Goal: Task Accomplishment & Management: Manage account settings

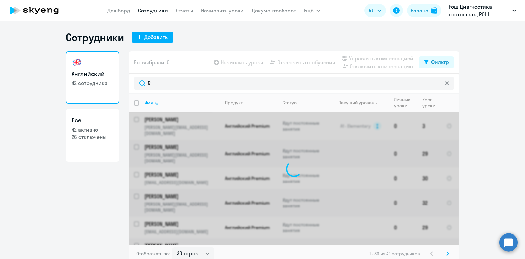
select select "30"
type input "R"
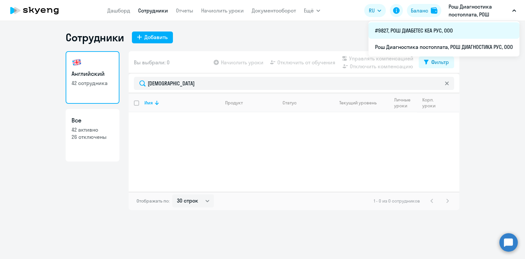
type input "[DEMOGRAPHIC_DATA]"
click at [457, 32] on li "#9827, РОШ ДИАБЕТЕС КЕА РУС, ООО" at bounding box center [443, 30] width 151 height 16
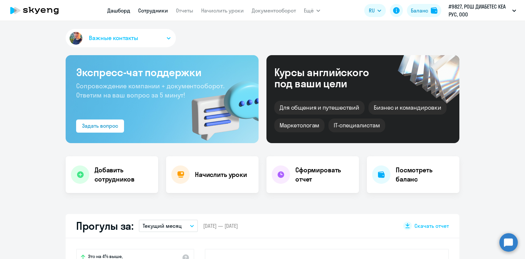
click at [158, 11] on link "Сотрудники" at bounding box center [153, 10] width 30 height 7
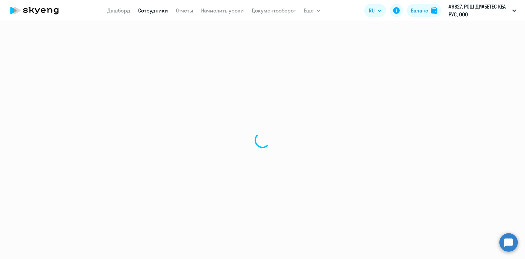
select select "30"
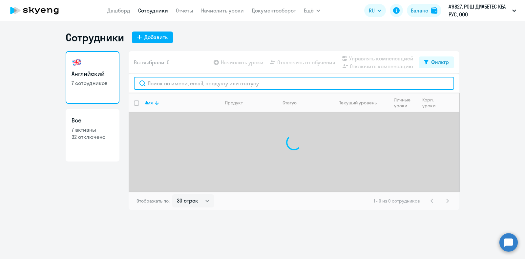
click at [191, 81] on input "text" at bounding box center [294, 83] width 320 height 13
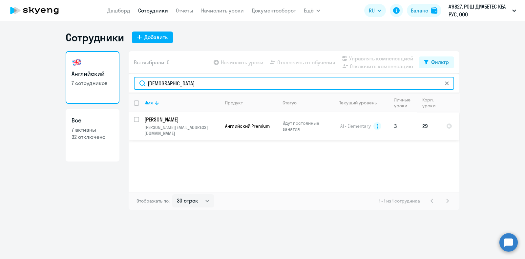
type input "[DEMOGRAPHIC_DATA]"
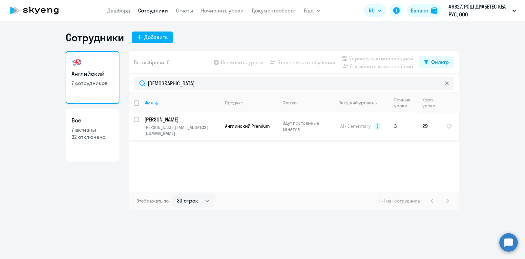
click at [182, 120] on p "[PERSON_NAME]" at bounding box center [181, 119] width 74 height 7
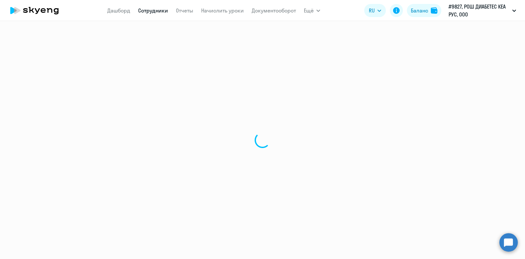
select select "english"
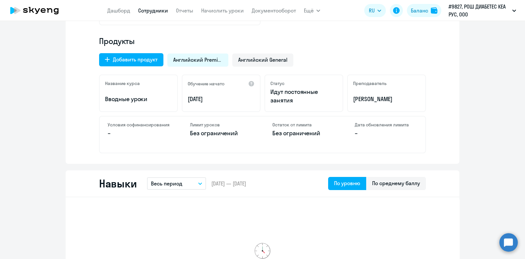
scroll to position [41, 0]
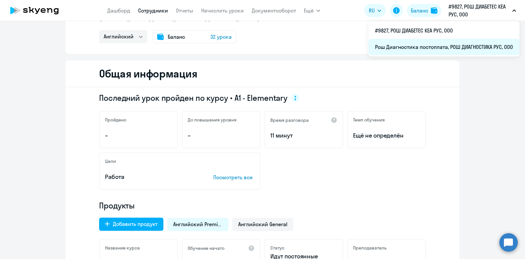
click at [436, 43] on li "Рош Диагностика постоплата, РОШ ДИАГНОСТИКА РУС, ООО" at bounding box center [443, 47] width 151 height 16
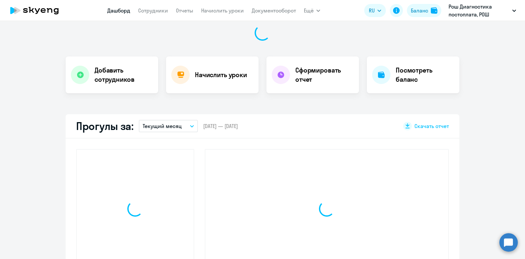
scroll to position [100, 0]
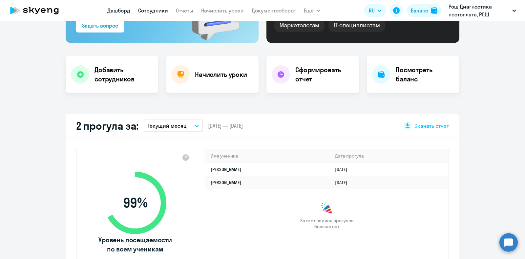
select select "30"
click at [158, 9] on link "Сотрудники" at bounding box center [153, 10] width 30 height 7
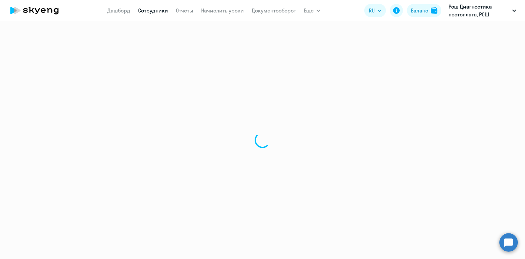
select select "30"
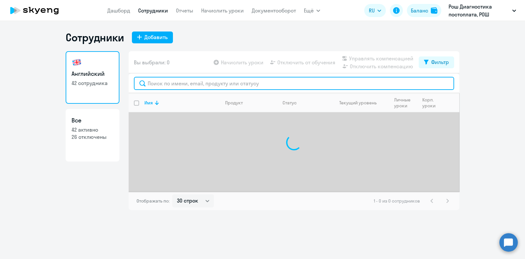
click at [169, 81] on input "text" at bounding box center [294, 83] width 320 height 13
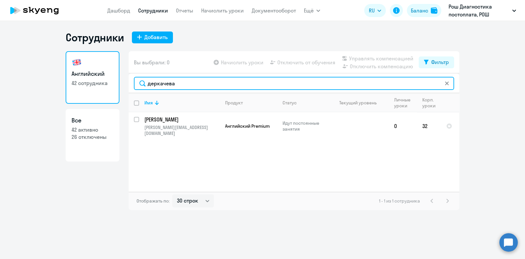
type input "деркачева"
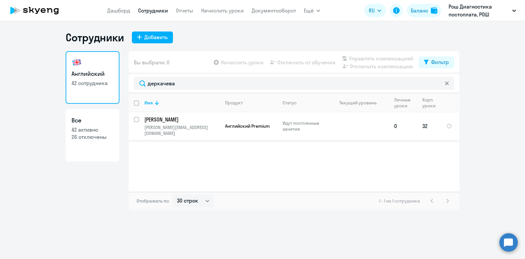
click at [344, 128] on td at bounding box center [358, 126] width 61 height 28
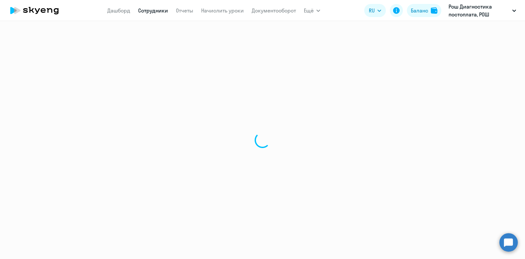
select select "english"
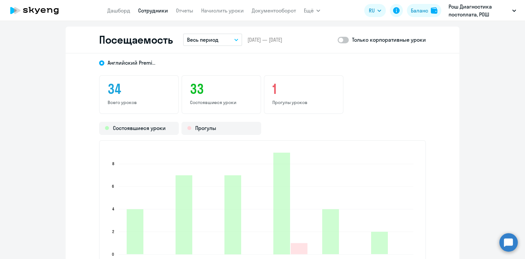
scroll to position [779, 0]
click at [340, 40] on span at bounding box center [343, 40] width 11 height 7
click at [338, 40] on input "checkbox" at bounding box center [337, 40] width 0 height 0
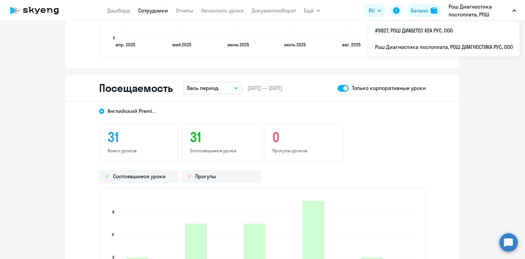
scroll to position [730, 0]
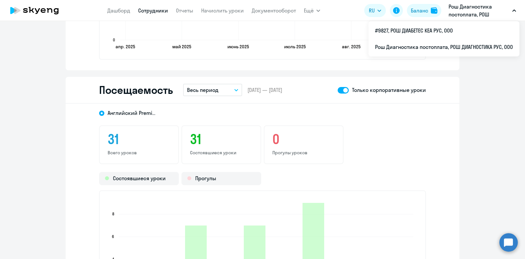
click at [344, 88] on span at bounding box center [343, 90] width 11 height 7
click at [338, 90] on input "checkbox" at bounding box center [337, 90] width 0 height 0
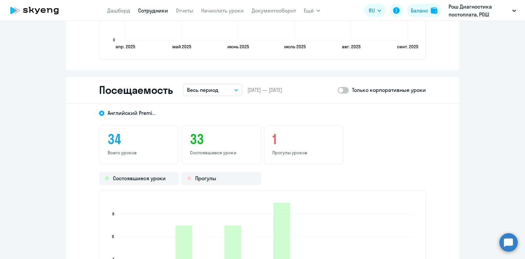
scroll to position [812, 0]
click at [341, 91] on span at bounding box center [343, 90] width 11 height 7
click at [338, 90] on input "checkbox" at bounding box center [337, 90] width 0 height 0
checkbox input "true"
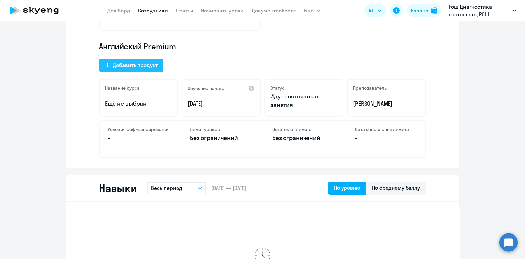
scroll to position [0, 0]
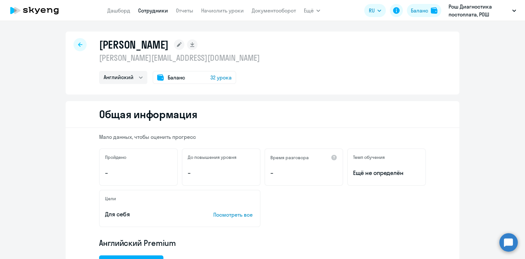
click at [78, 45] on icon at bounding box center [80, 44] width 4 height 4
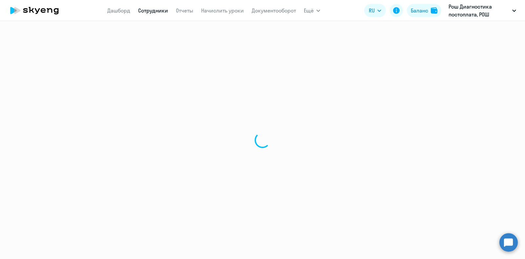
select select "30"
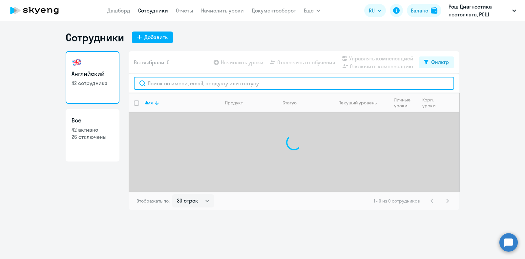
click at [174, 84] on input "text" at bounding box center [294, 83] width 320 height 13
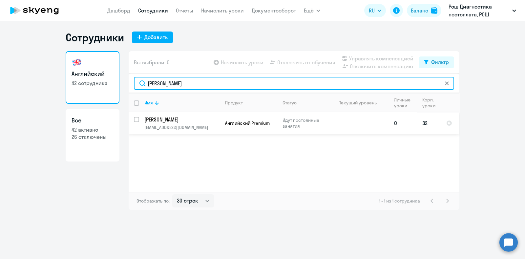
type input "[PERSON_NAME]"
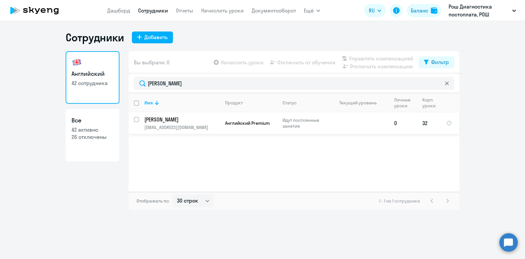
click at [206, 122] on p "[PERSON_NAME]" at bounding box center [181, 119] width 74 height 7
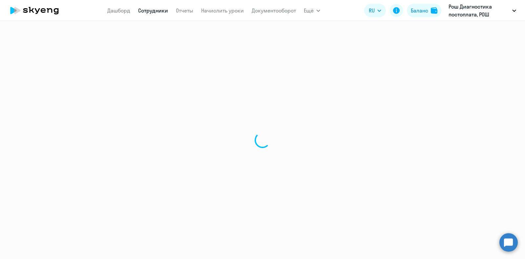
select select "english"
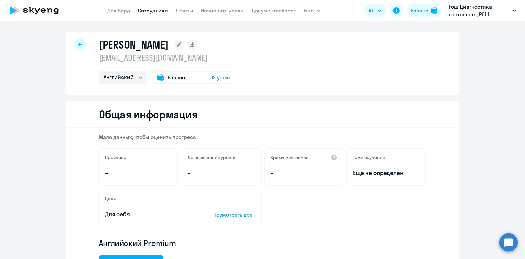
click at [73, 46] on div at bounding box center [79, 44] width 13 height 13
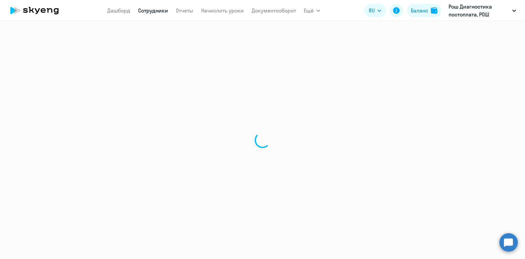
select select "30"
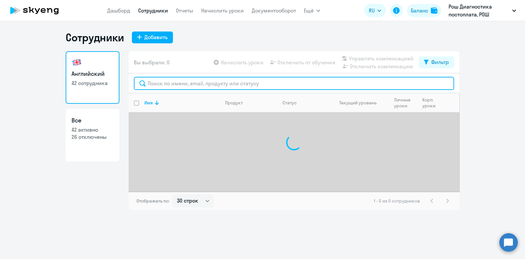
click at [288, 80] on input "text" at bounding box center [294, 83] width 320 height 13
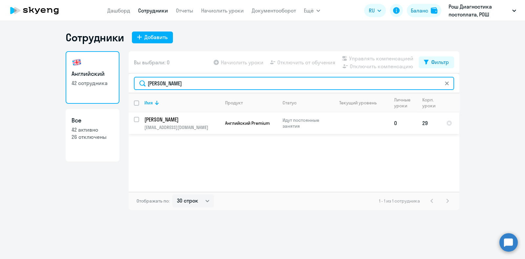
type input "[PERSON_NAME]"
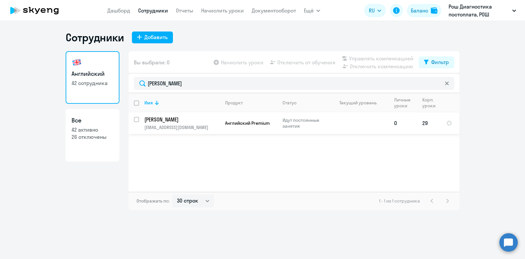
click at [191, 121] on p "[PERSON_NAME]" at bounding box center [181, 119] width 74 height 7
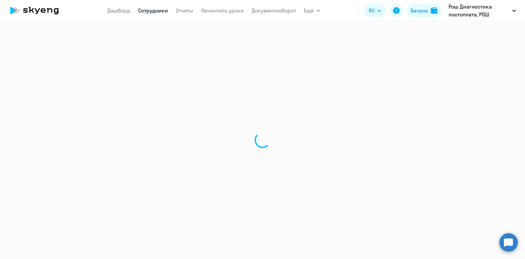
select select "english"
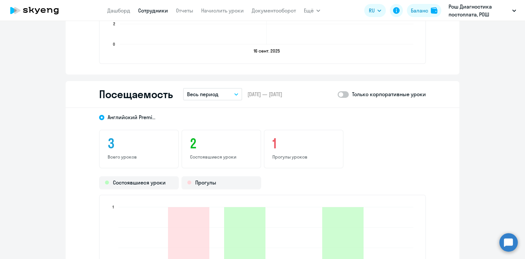
scroll to position [779, 0]
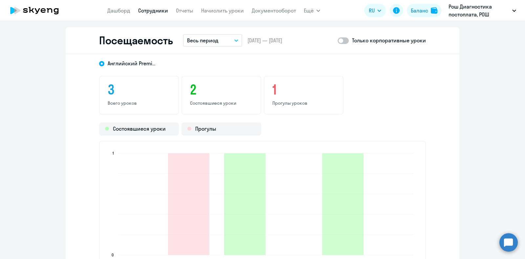
click at [339, 41] on span at bounding box center [343, 40] width 11 height 7
click at [338, 41] on input "checkbox" at bounding box center [337, 40] width 0 height 0
checkbox input "true"
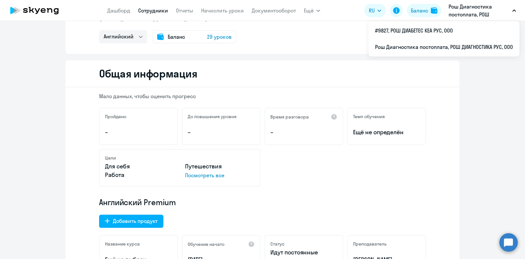
scroll to position [0, 0]
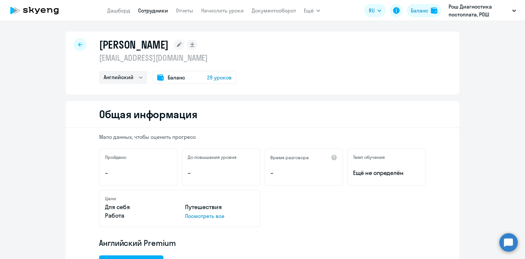
click at [74, 35] on div "[PERSON_NAME] [EMAIL_ADDRESS][DOMAIN_NAME] Английский Баланс 29 уроков" at bounding box center [263, 62] width 394 height 63
click at [78, 43] on icon at bounding box center [80, 44] width 4 height 5
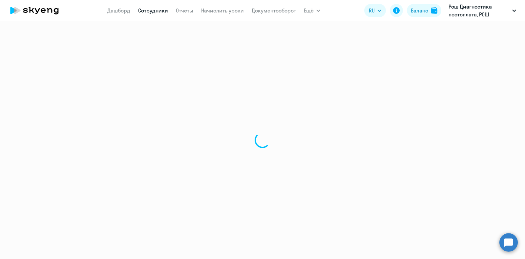
select select "30"
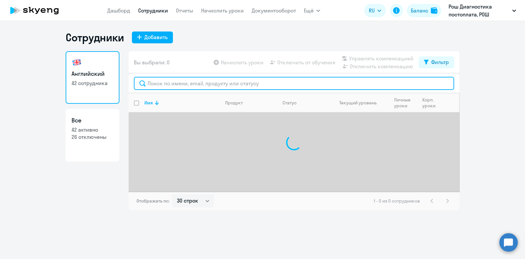
click at [180, 79] on input "text" at bounding box center [294, 83] width 320 height 13
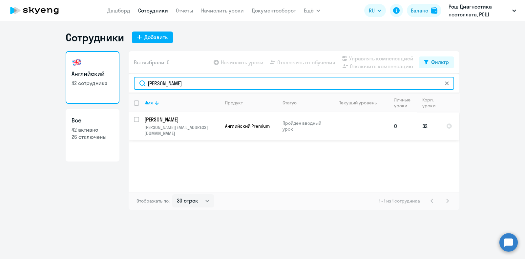
type input "[PERSON_NAME]"
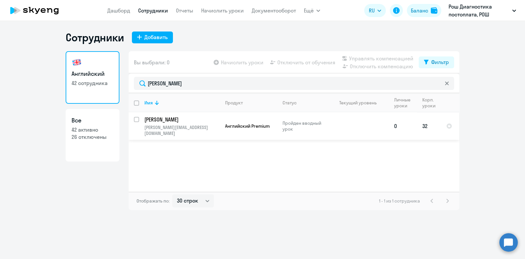
click at [175, 124] on td "[PERSON_NAME] [PERSON_NAME][EMAIL_ADDRESS][DOMAIN_NAME]" at bounding box center [179, 126] width 81 height 28
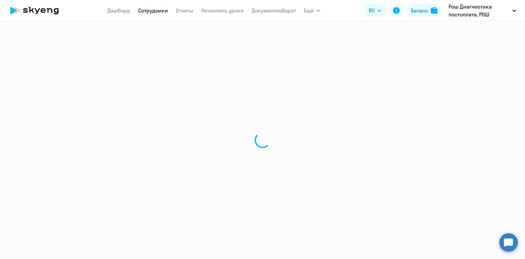
select select "english"
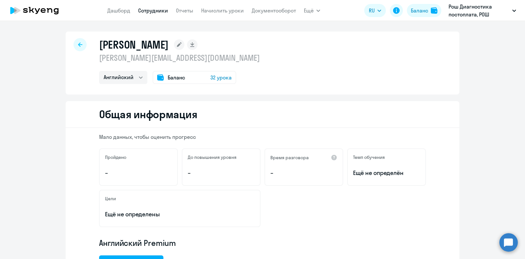
click at [78, 45] on icon at bounding box center [80, 44] width 4 height 4
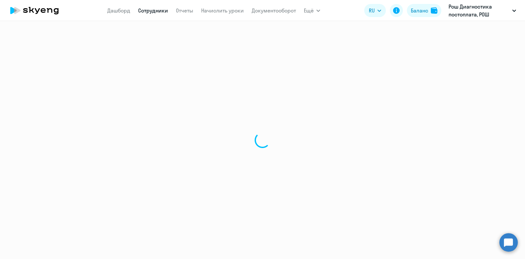
select select "30"
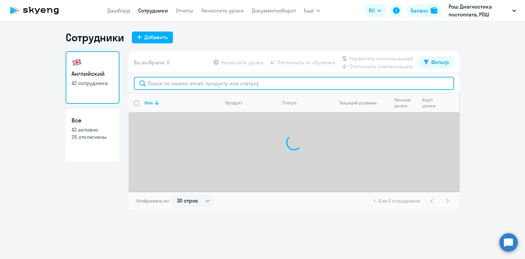
click at [159, 82] on input "text" at bounding box center [294, 83] width 320 height 13
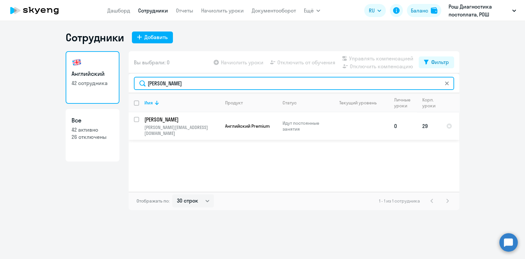
type input "[PERSON_NAME]"
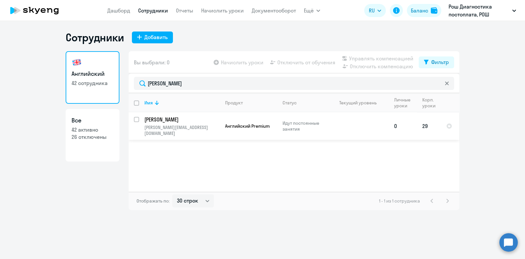
click at [179, 118] on p "[PERSON_NAME]" at bounding box center [181, 119] width 74 height 7
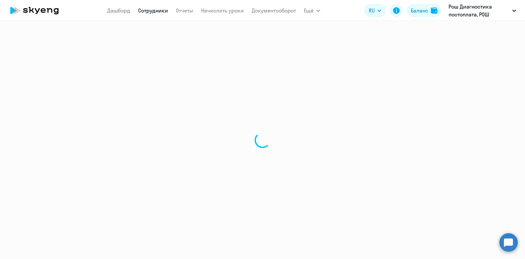
select select "english"
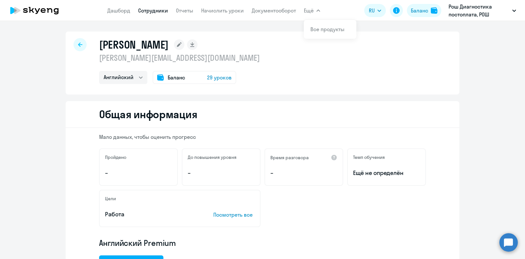
click at [82, 44] on div at bounding box center [79, 44] width 13 height 13
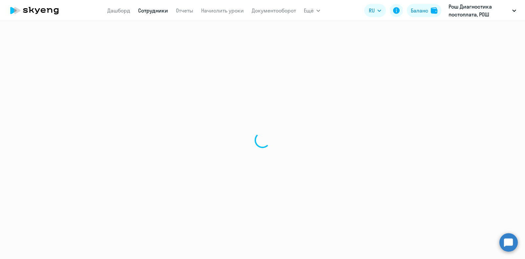
select select "30"
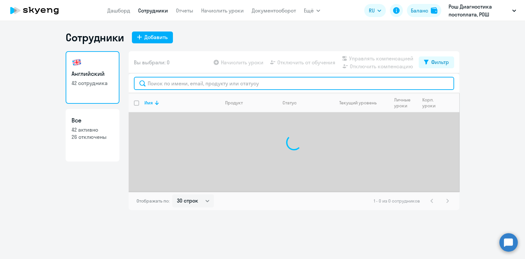
click at [157, 81] on input "text" at bounding box center [294, 83] width 320 height 13
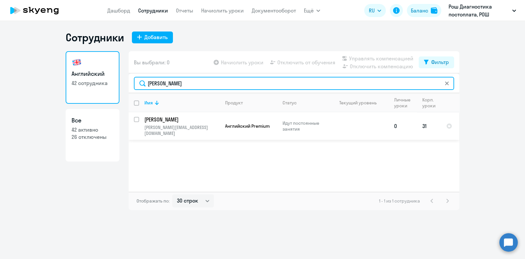
type input "[PERSON_NAME]"
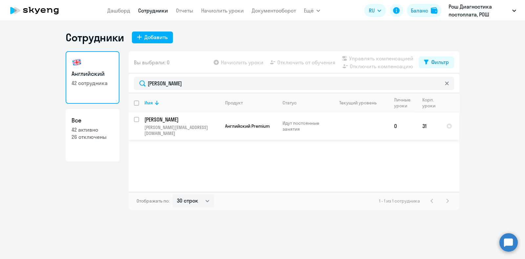
click at [194, 119] on p "[PERSON_NAME]" at bounding box center [181, 119] width 74 height 7
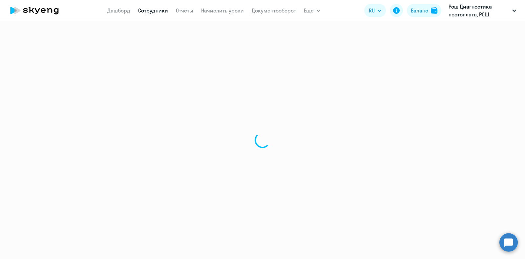
select select "english"
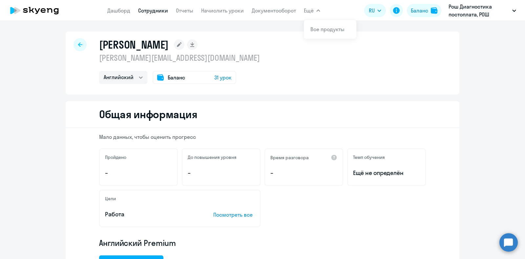
click at [79, 47] on div at bounding box center [79, 44] width 13 height 13
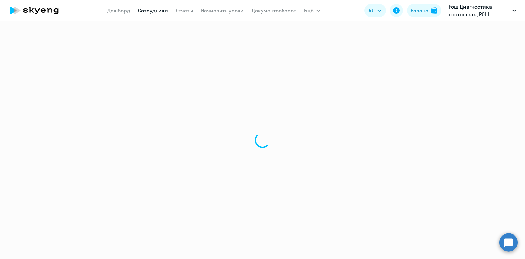
select select "30"
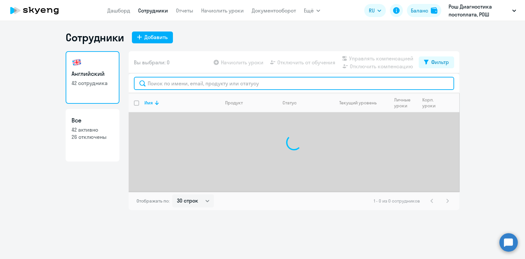
click at [176, 88] on input "text" at bounding box center [294, 83] width 320 height 13
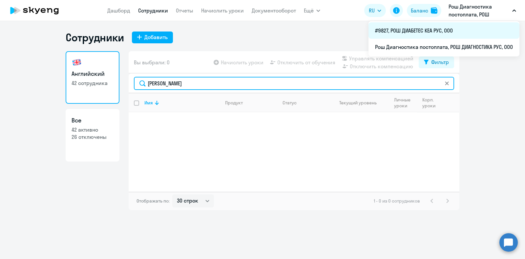
type input "[PERSON_NAME]"
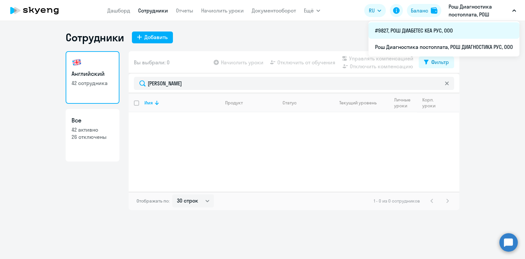
click at [410, 28] on li "#9827, РОШ ДИАБЕТЕС КЕА РУС, ООО" at bounding box center [443, 30] width 151 height 16
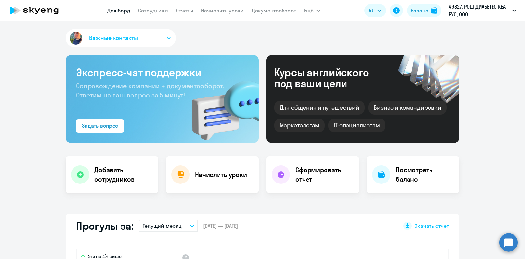
click at [153, 14] on app-menu-item-link "Сотрудники" at bounding box center [153, 11] width 30 height 8
select select "30"
click at [149, 12] on link "Сотрудники" at bounding box center [153, 10] width 30 height 7
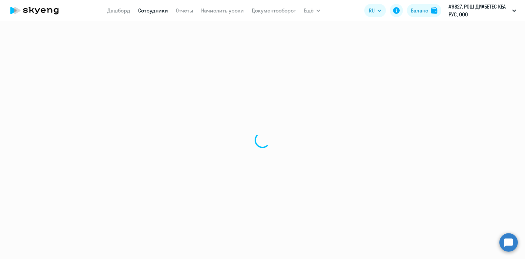
select select "30"
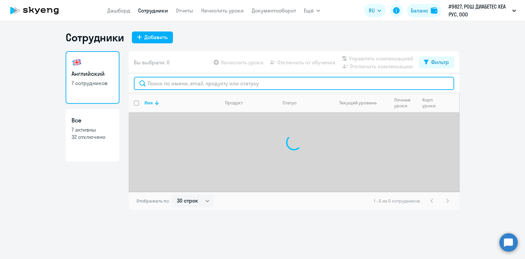
click at [177, 85] on input "text" at bounding box center [294, 83] width 320 height 13
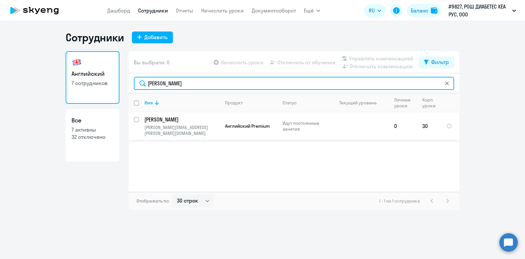
type input "[PERSON_NAME]"
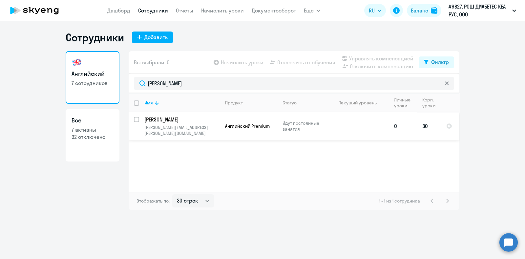
click at [179, 120] on p "[PERSON_NAME]" at bounding box center [181, 119] width 74 height 7
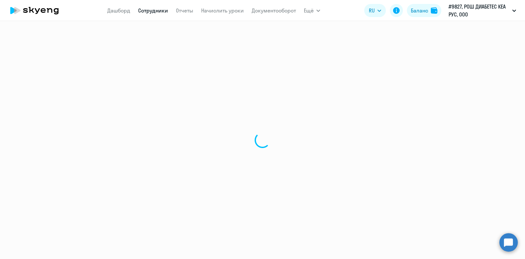
select select "english"
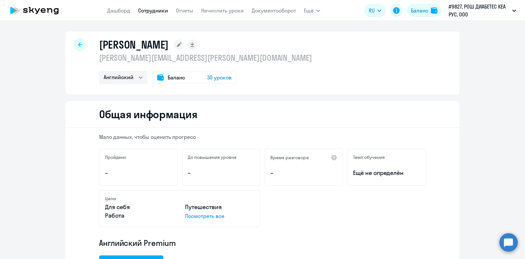
click at [81, 42] on div at bounding box center [79, 44] width 13 height 13
select select "30"
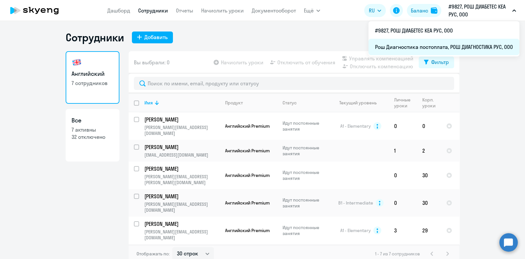
click at [440, 43] on li "Рош Диагностика постоплата, РОШ ДИАГНОСТИКА РУС, ООО" at bounding box center [443, 47] width 151 height 16
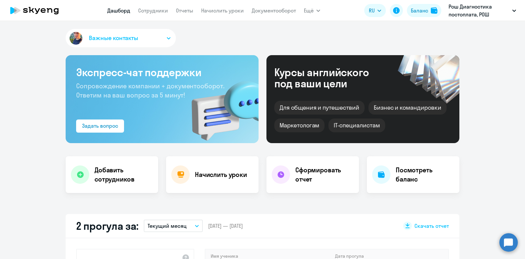
select select "30"
click at [156, 10] on link "Сотрудники" at bounding box center [153, 10] width 30 height 7
select select "30"
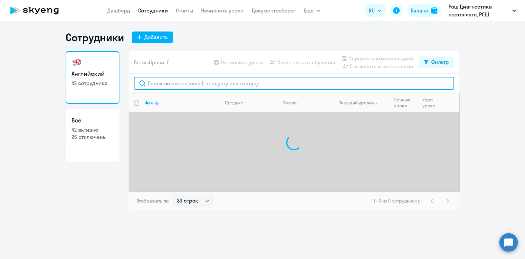
click at [189, 79] on input "text" at bounding box center [294, 83] width 320 height 13
click at [189, 86] on input "text" at bounding box center [294, 83] width 320 height 13
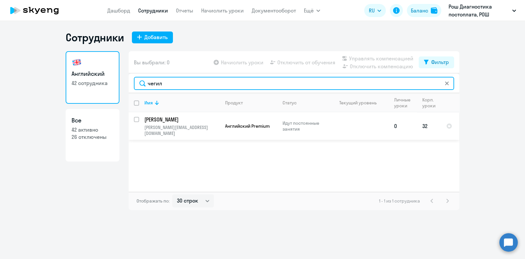
type input "чегил"
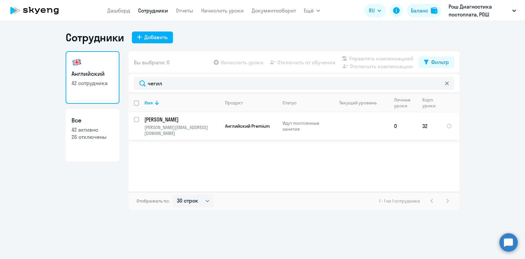
click at [191, 120] on p "[PERSON_NAME]" at bounding box center [181, 119] width 74 height 7
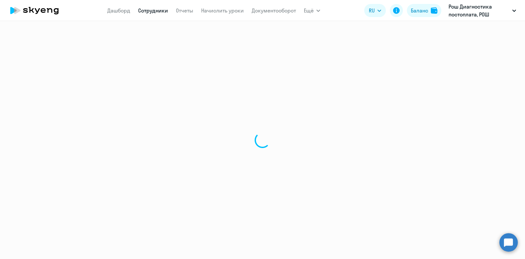
select select "english"
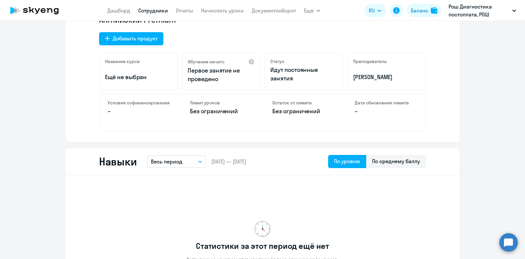
scroll to position [18, 0]
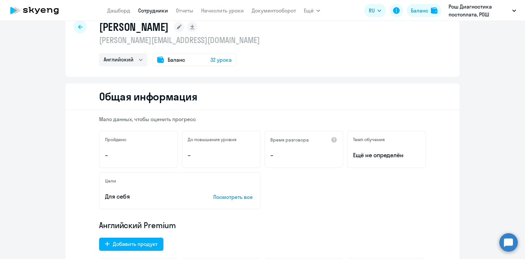
click at [73, 25] on div at bounding box center [79, 26] width 13 height 13
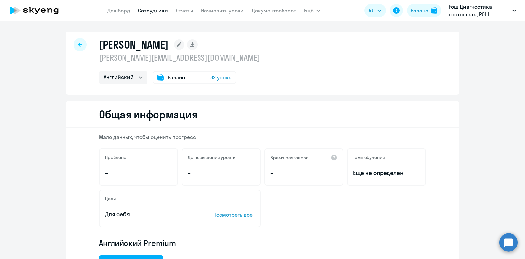
select select "30"
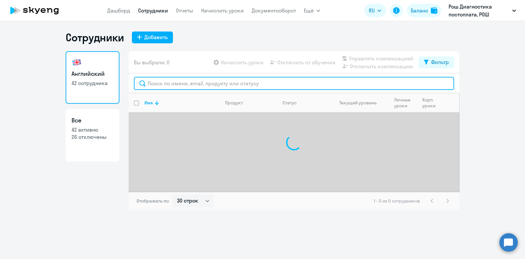
click at [214, 78] on input "text" at bounding box center [294, 83] width 320 height 13
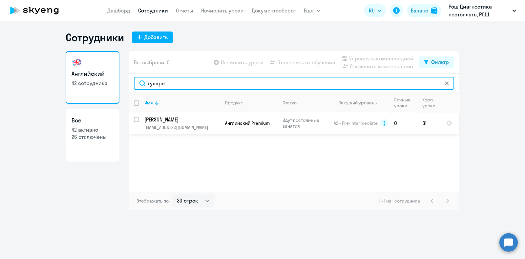
type input "гуляре"
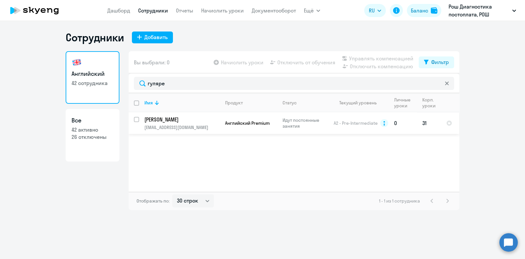
click at [189, 117] on p "[PERSON_NAME]" at bounding box center [181, 119] width 74 height 7
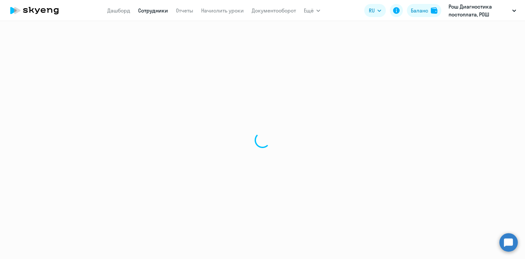
select select "english"
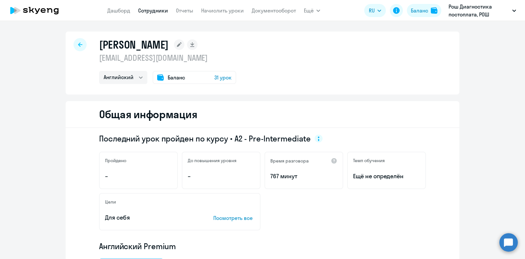
click at [82, 42] on div at bounding box center [79, 44] width 13 height 13
select select "30"
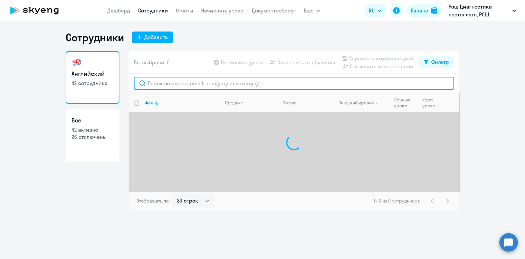
click at [196, 84] on input "text" at bounding box center [294, 83] width 320 height 13
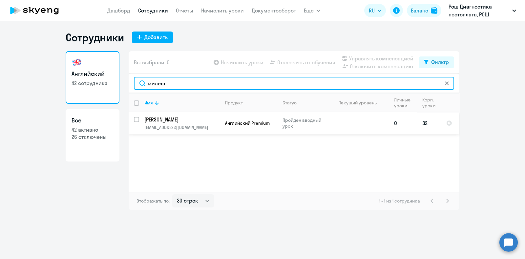
type input "милеш"
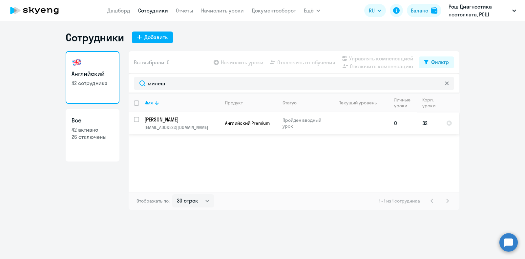
click at [199, 122] on p "[PERSON_NAME]" at bounding box center [181, 119] width 74 height 7
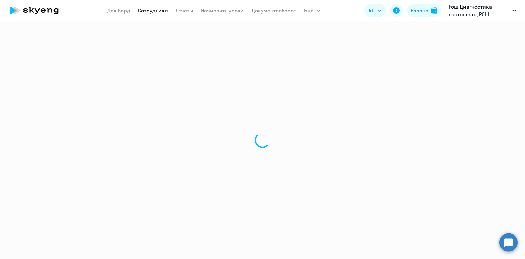
select select "english"
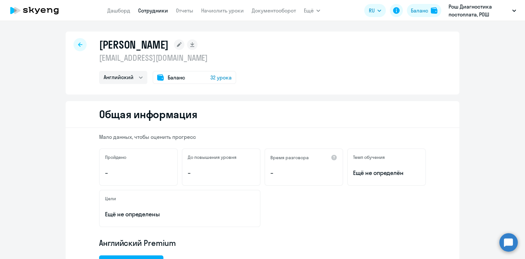
click at [78, 47] on icon at bounding box center [80, 44] width 4 height 5
select select "30"
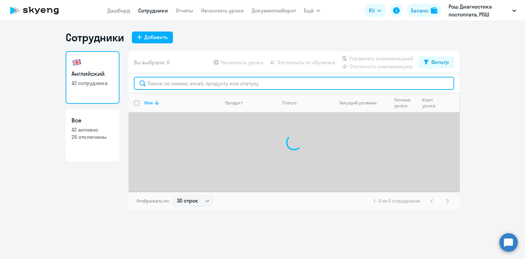
click at [217, 86] on input "text" at bounding box center [294, 83] width 320 height 13
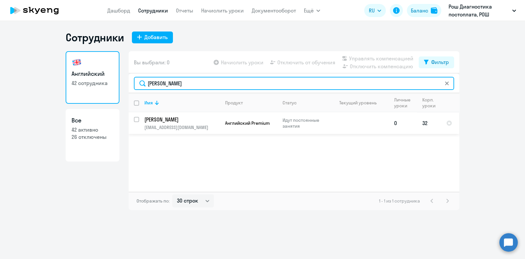
type input "[PERSON_NAME]"
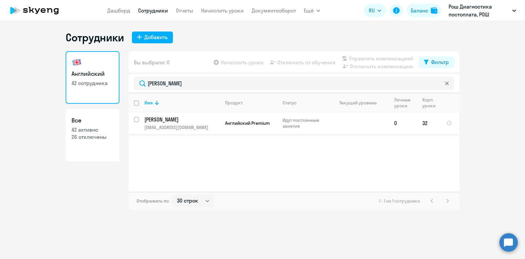
click at [186, 119] on p "[PERSON_NAME]" at bounding box center [181, 119] width 74 height 7
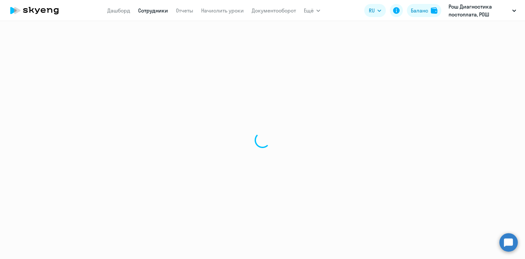
select select "english"
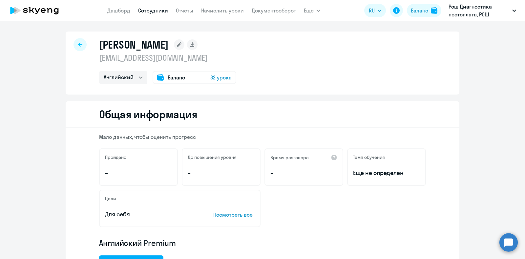
click at [78, 43] on icon at bounding box center [80, 44] width 4 height 4
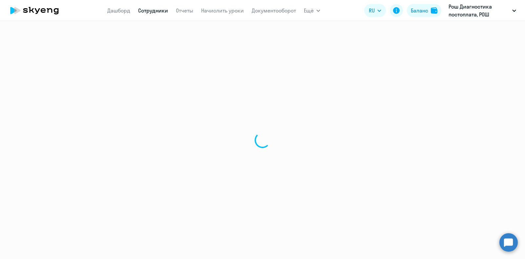
select select "30"
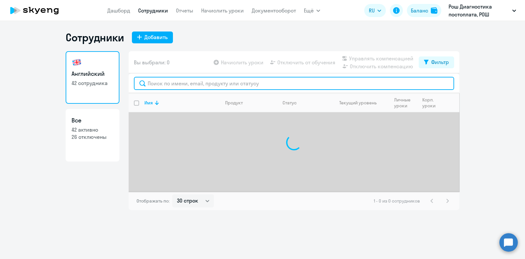
click at [177, 81] on input "text" at bounding box center [294, 83] width 320 height 13
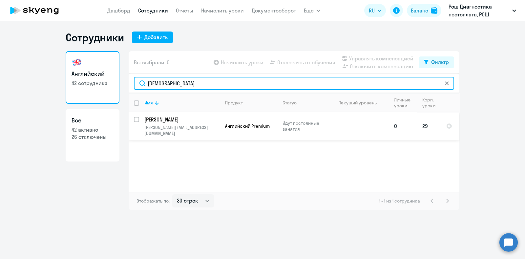
type input "[DEMOGRAPHIC_DATA]"
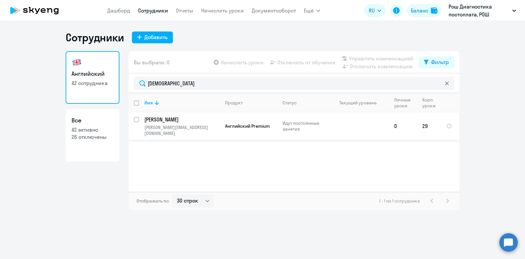
click at [179, 125] on p "[PERSON_NAME][EMAIL_ADDRESS][DOMAIN_NAME]" at bounding box center [181, 130] width 75 height 12
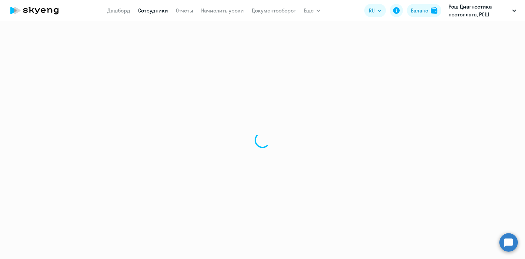
select select "english"
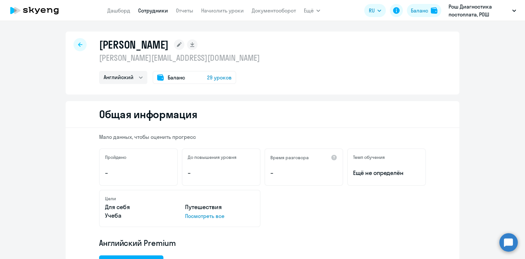
scroll to position [123, 0]
